Goal: Obtain resource: Obtain resource

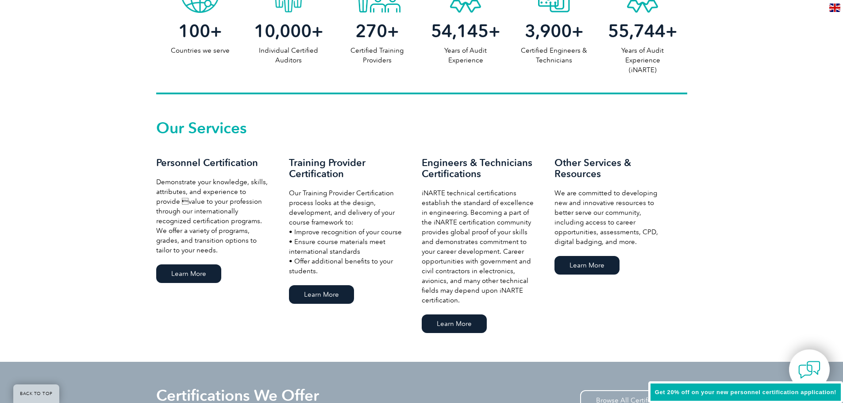
scroll to position [575, 0]
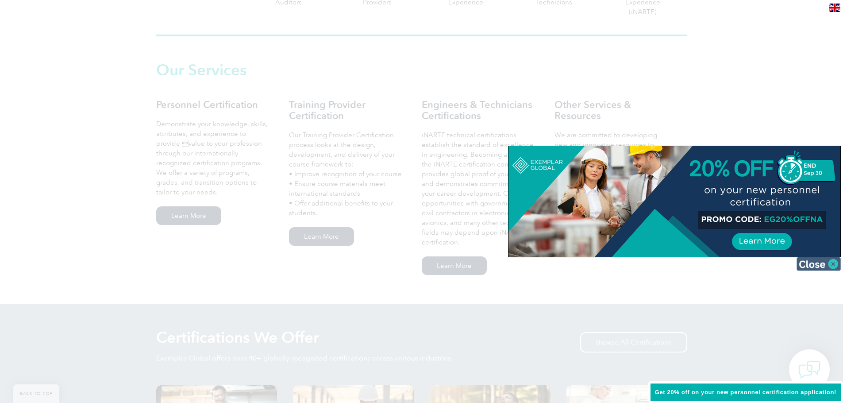
click at [834, 265] on img at bounding box center [819, 263] width 44 height 13
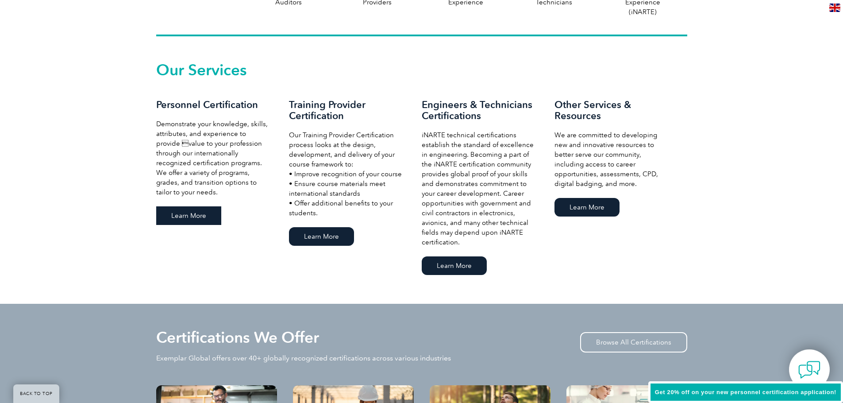
click at [198, 209] on link "Learn More" at bounding box center [188, 215] width 65 height 19
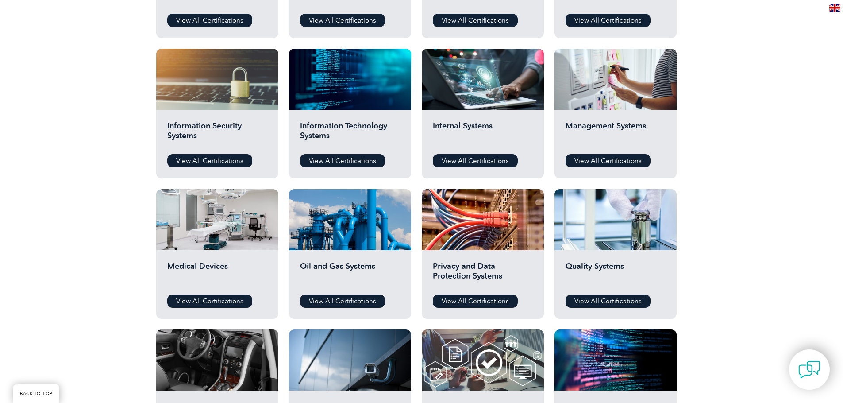
scroll to position [443, 0]
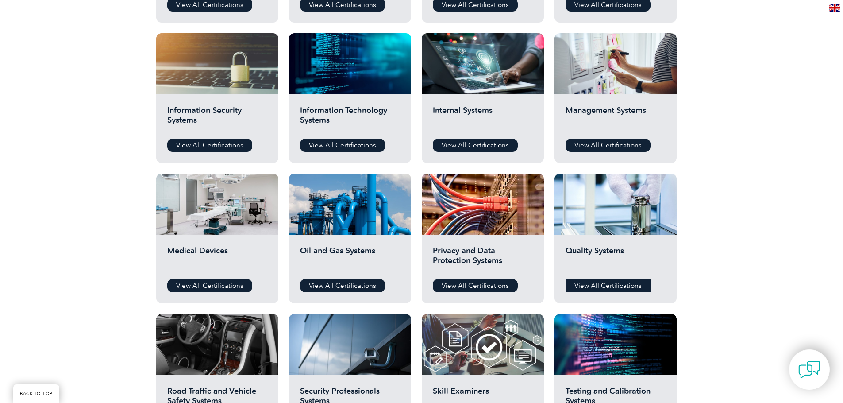
click at [627, 285] on link "View All Certifications" at bounding box center [608, 285] width 85 height 13
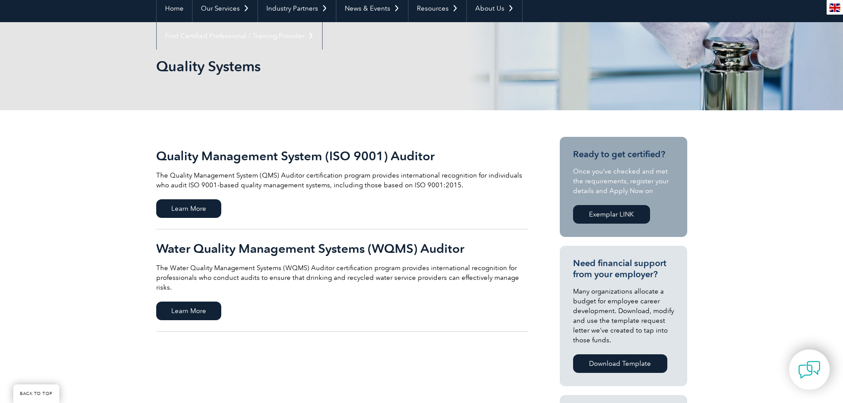
scroll to position [133, 0]
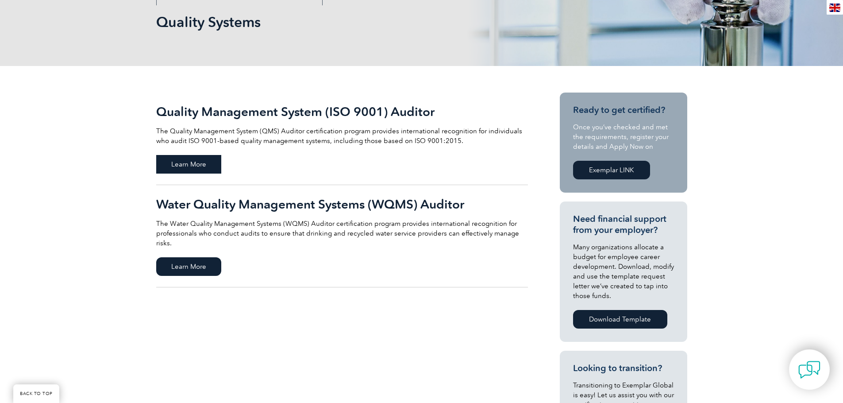
click at [199, 164] on span "Learn More" at bounding box center [188, 164] width 65 height 19
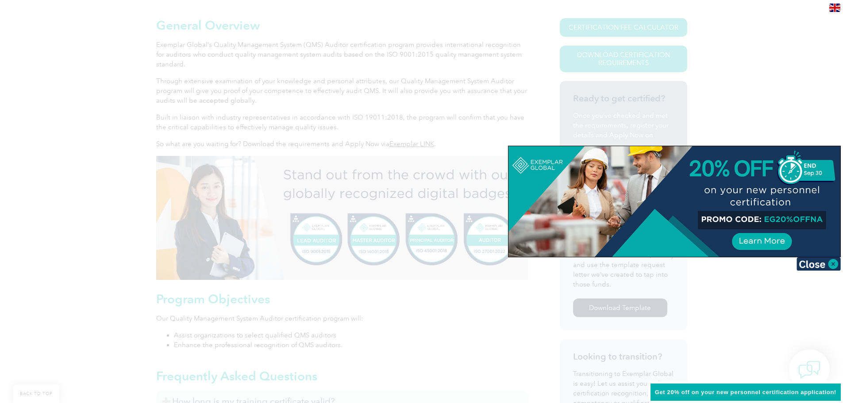
scroll to position [221, 0]
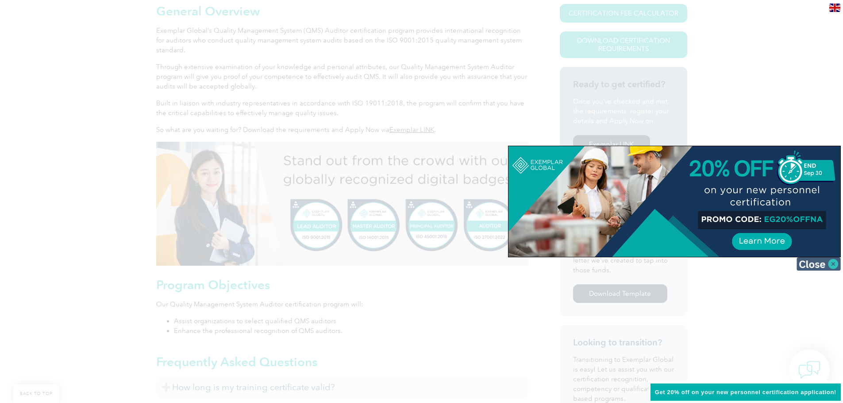
click at [827, 262] on img at bounding box center [819, 263] width 44 height 13
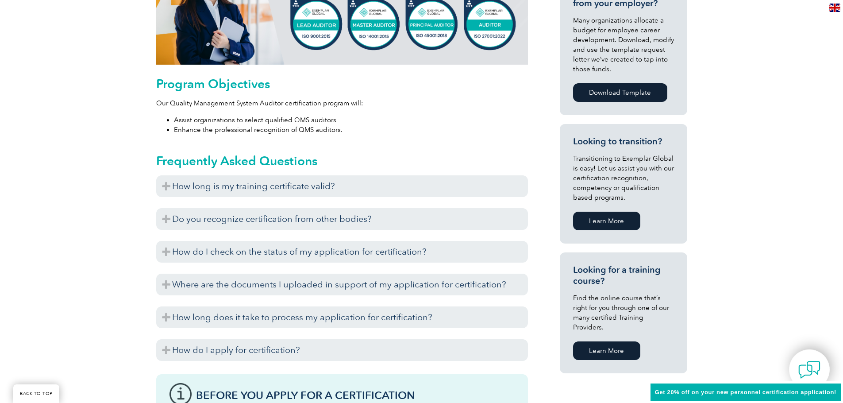
scroll to position [443, 0]
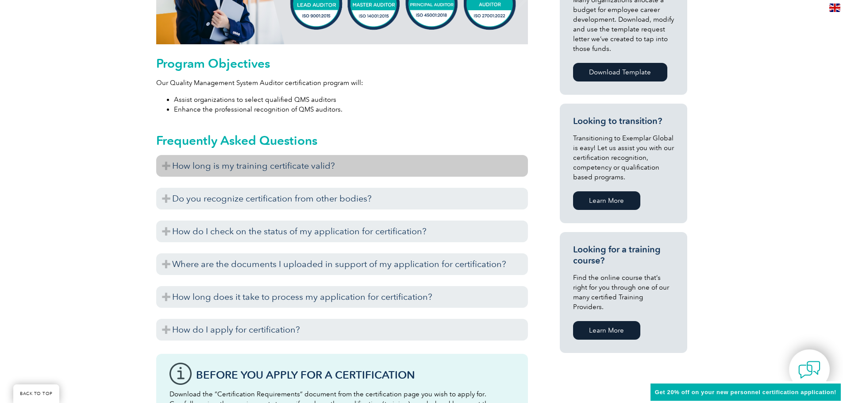
click at [320, 169] on h3 "How long is my training certificate valid?" at bounding box center [342, 166] width 372 height 22
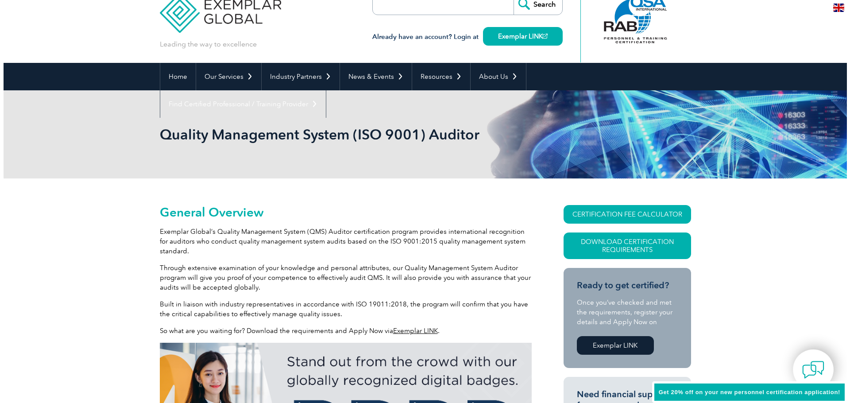
scroll to position [0, 0]
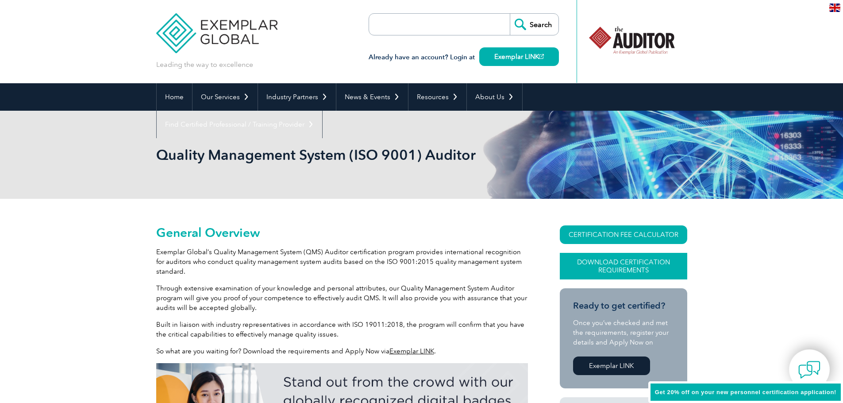
click at [634, 267] on link "Download Certification Requirements" at bounding box center [623, 266] width 127 height 27
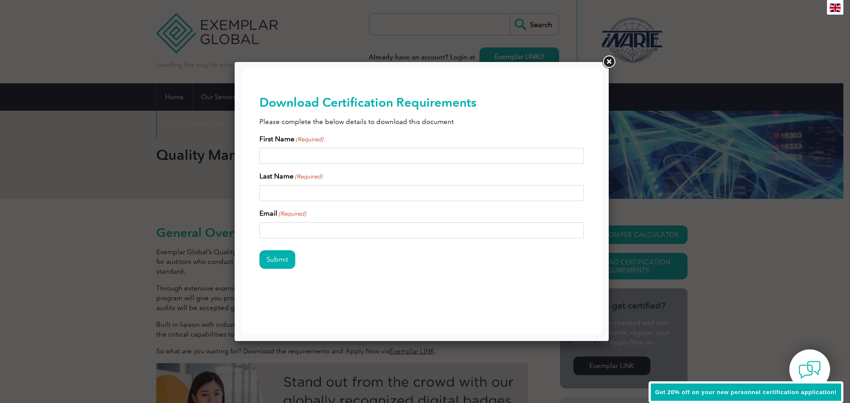
click at [363, 155] on input "First Name (Required)" at bounding box center [421, 156] width 325 height 16
type input "jacob"
type input "dudley"
type input "jdudley@btdiowa.com"
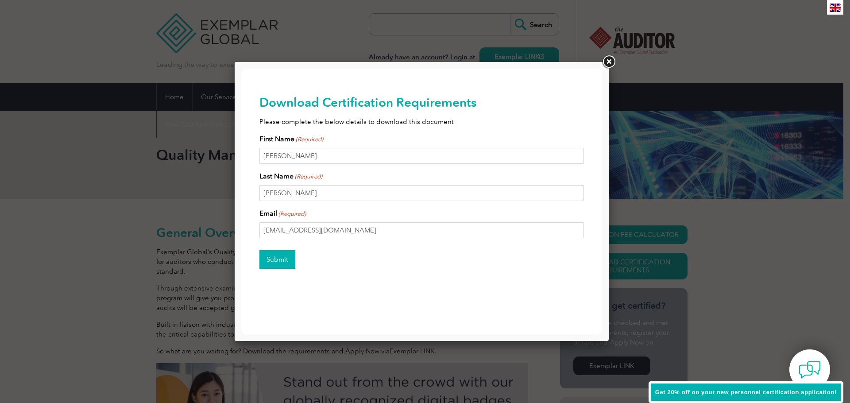
click at [283, 263] on input "Submit" at bounding box center [277, 259] width 36 height 19
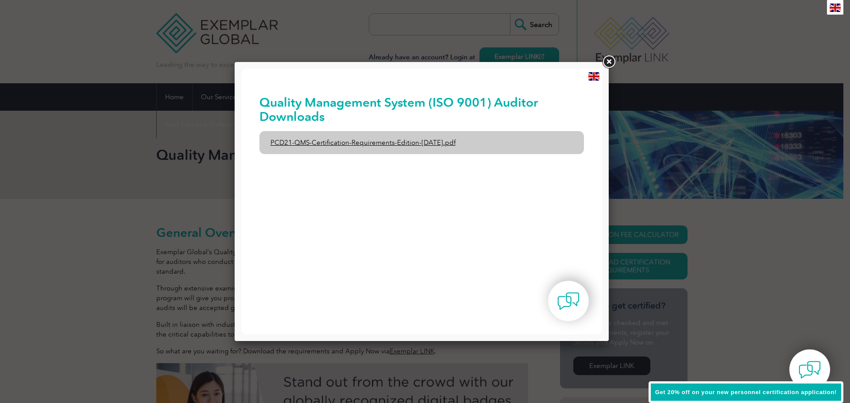
click at [405, 142] on link "PCD21-QMS-Certification-Requirements-Edition-2-April-2022.pdf" at bounding box center [421, 142] width 325 height 23
